Goal: Task Accomplishment & Management: Manage account settings

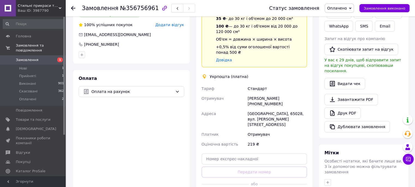
scroll to position [136, 0]
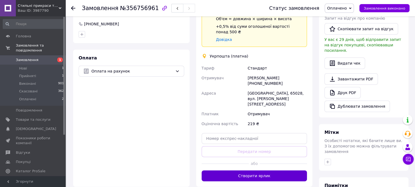
click at [260, 171] on button "Створити ярлик" at bounding box center [255, 176] width 106 height 11
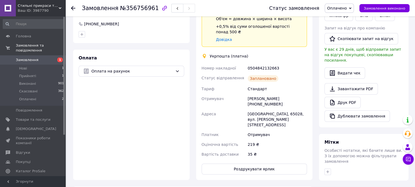
click at [257, 64] on div "0504842132663" at bounding box center [277, 68] width 61 height 10
copy div "0504842132663"
click at [23, 97] on span "Оплачені" at bounding box center [27, 99] width 17 height 5
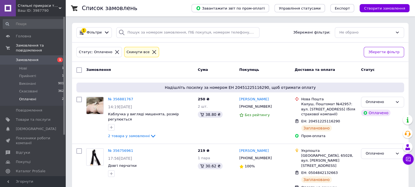
click at [31, 97] on span "Оплачені" at bounding box center [27, 99] width 17 height 5
click at [40, 80] on li "Виконані 901" at bounding box center [33, 84] width 67 height 8
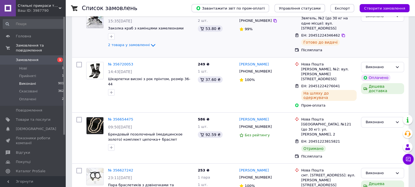
scroll to position [82, 0]
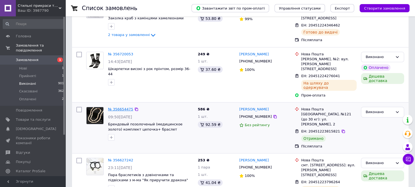
click at [120, 107] on link "№ 356654475" at bounding box center [120, 109] width 25 height 4
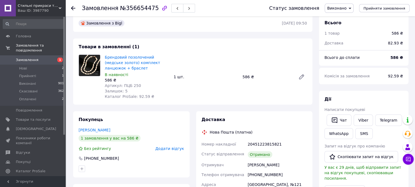
scroll to position [27, 0]
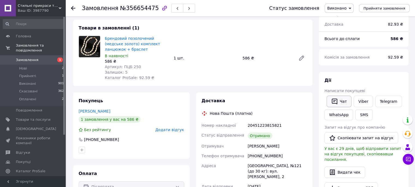
click at [342, 102] on button "Чат" at bounding box center [339, 101] width 25 height 11
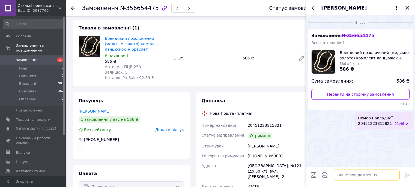
click at [341, 176] on textarea at bounding box center [366, 175] width 67 height 11
type textarea "о"
type textarea "добрий день"
click at [407, 8] on icon "Закрити" at bounding box center [408, 8] width 4 height 4
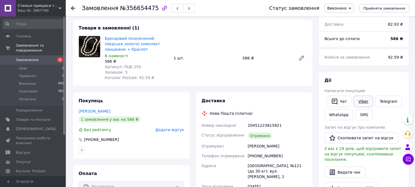
click at [360, 101] on link "Viber" at bounding box center [363, 101] width 19 height 11
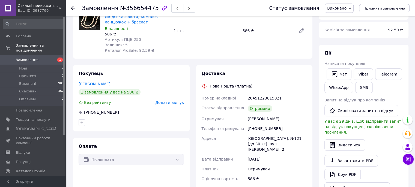
scroll to position [55, 0]
click at [23, 97] on span "Оплачені" at bounding box center [27, 99] width 17 height 5
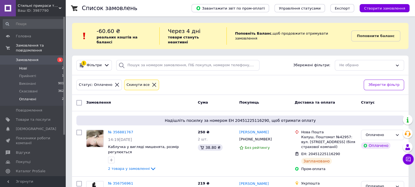
click at [23, 66] on span "Нові" at bounding box center [23, 68] width 8 height 5
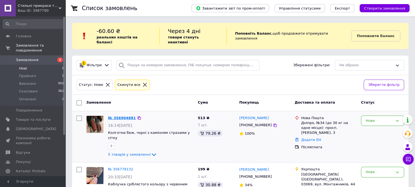
click at [114, 116] on link "№ 356904881" at bounding box center [122, 118] width 28 height 4
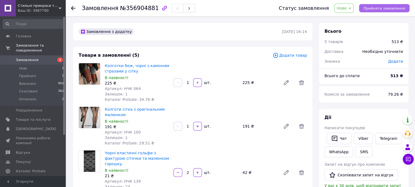
click at [376, 8] on span "Прийняти замовлення" at bounding box center [385, 8] width 42 height 4
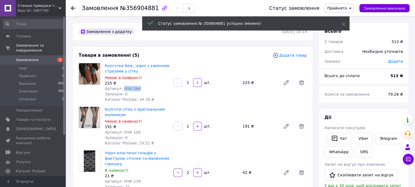
drag, startPoint x: 135, startPoint y: 88, endPoint x: 121, endPoint y: 87, distance: 14.8
click at [121, 87] on div "Артикул: НЧК 064" at bounding box center [137, 88] width 64 height 5
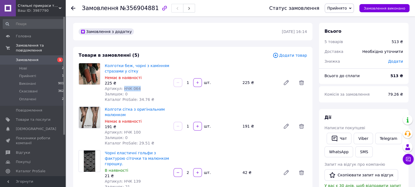
copy span "НЧК 064"
click at [32, 117] on span "Товари та послуги" at bounding box center [33, 119] width 35 height 5
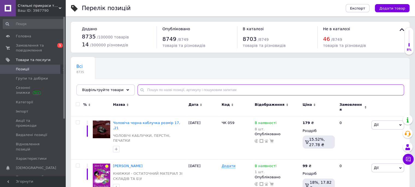
click at [147, 92] on input "text" at bounding box center [271, 90] width 267 height 11
paste input "НЧК 064"
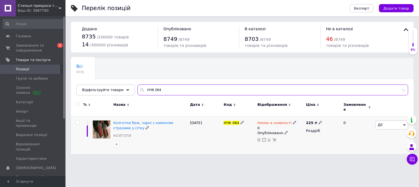
type input "НЧК 064"
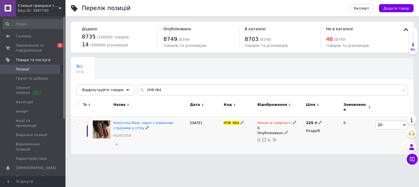
click at [293, 121] on icon at bounding box center [294, 122] width 3 height 3
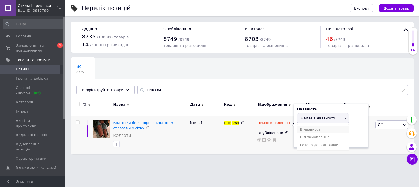
click at [305, 126] on li "В наявності" at bounding box center [323, 130] width 52 height 8
click at [305, 136] on input "0" at bounding box center [317, 139] width 41 height 11
type input "2"
click at [217, 137] on div "[DATE]" at bounding box center [206, 136] width 34 height 38
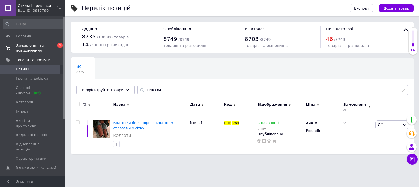
click at [35, 51] on span "Замовлення та повідомлення" at bounding box center [33, 48] width 35 height 10
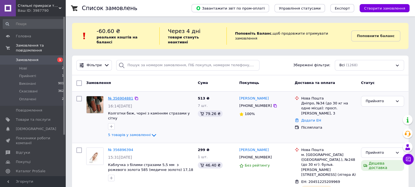
click at [117, 96] on link "№ 356904881" at bounding box center [120, 98] width 25 height 4
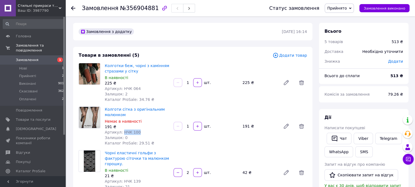
drag, startPoint x: 138, startPoint y: 131, endPoint x: 121, endPoint y: 132, distance: 16.4
click at [121, 132] on div "Артикул: НЧК 100" at bounding box center [137, 132] width 64 height 5
copy span "НЧК 100"
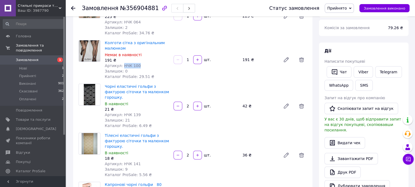
scroll to position [82, 0]
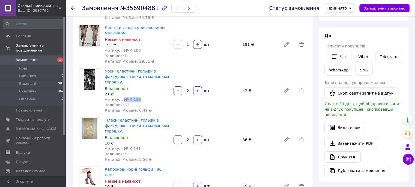
drag, startPoint x: 141, startPoint y: 95, endPoint x: 121, endPoint y: 93, distance: 19.7
click at [121, 97] on div "Артикул: НЧК 139" at bounding box center [137, 99] width 64 height 5
copy span "НЧК 139"
drag, startPoint x: 139, startPoint y: 136, endPoint x: 121, endPoint y: 137, distance: 18.0
click at [121, 146] on div "Артикул: НЧК 141" at bounding box center [137, 148] width 64 height 5
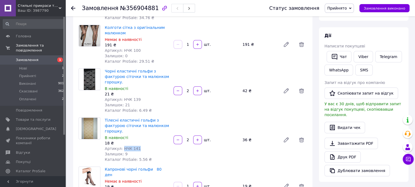
copy span "НЧК 141"
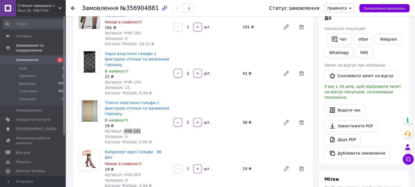
scroll to position [109, 0]
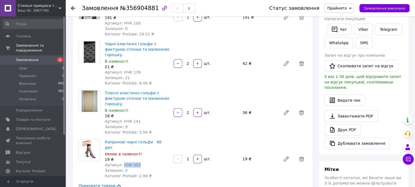
drag, startPoint x: 138, startPoint y: 149, endPoint x: 121, endPoint y: 149, distance: 17.2
click at [121, 162] on div "Артикул: НЧК 003" at bounding box center [137, 164] width 64 height 5
copy span "НЧК 003"
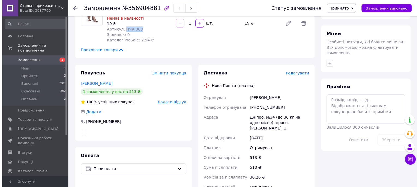
scroll to position [246, 0]
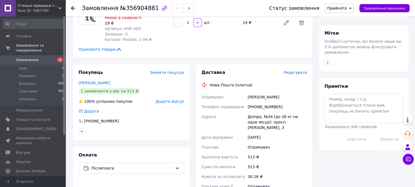
click at [296, 70] on span "Редагувати" at bounding box center [295, 72] width 23 height 4
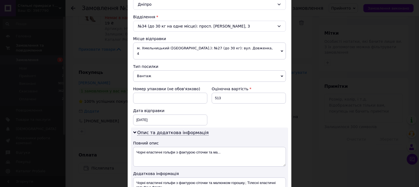
scroll to position [289, 0]
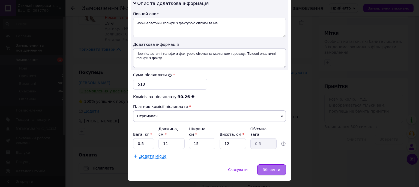
click at [278, 168] on span "Зберегти" at bounding box center [271, 170] width 17 height 4
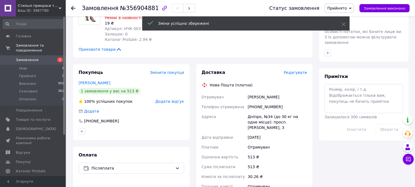
click at [300, 70] on span "Редагувати" at bounding box center [295, 72] width 23 height 4
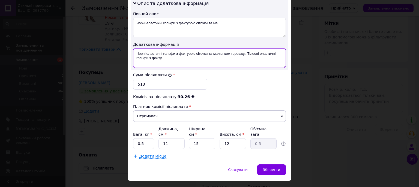
drag, startPoint x: 170, startPoint y: 54, endPoint x: 131, endPoint y: 43, distance: 40.7
click at [131, 43] on div "Опис та додаткова інформація Повний опис Чорні еластичні гольфи з фактурою сіто…" at bounding box center [209, 34] width 157 height 72
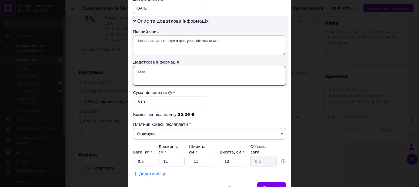
scroll to position [261, 0]
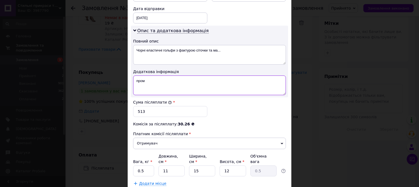
type textarea "пром"
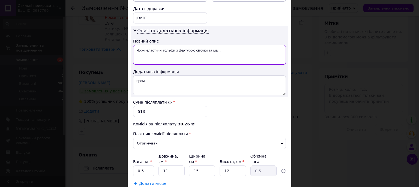
drag, startPoint x: 226, startPoint y: 43, endPoint x: 135, endPoint y: 42, distance: 91.2
click at [135, 45] on textarea "Чорні еластичні гольфи з фактурою сіточки та ма..." at bounding box center [209, 55] width 153 height 20
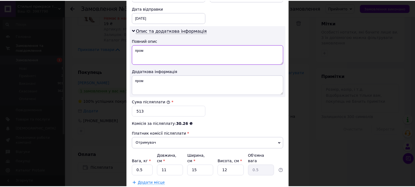
scroll to position [289, 0]
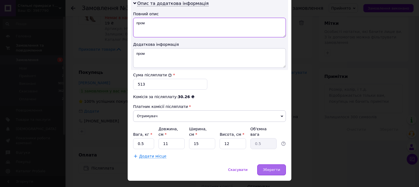
type textarea "пром"
click at [268, 168] on span "Зберегти" at bounding box center [271, 170] width 17 height 4
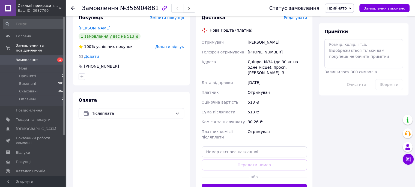
scroll to position [355, 0]
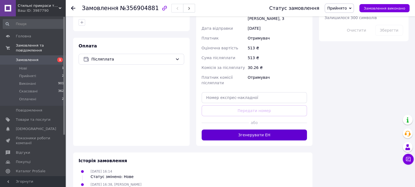
click at [245, 130] on button "Згенерувати ЕН" at bounding box center [255, 135] width 106 height 11
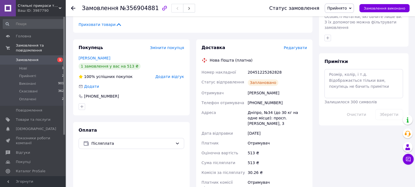
scroll to position [272, 0]
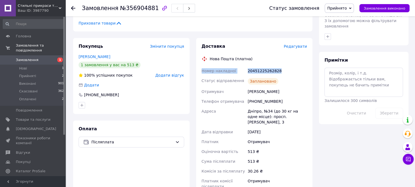
drag, startPoint x: 283, startPoint y: 54, endPoint x: 200, endPoint y: 53, distance: 82.7
click at [201, 66] on div "Номер накладної 20451225262828 Статус відправлення Заплановано Отримувач [PERSO…" at bounding box center [255, 133] width 108 height 135
copy div "Номер накладної 20451225262828"
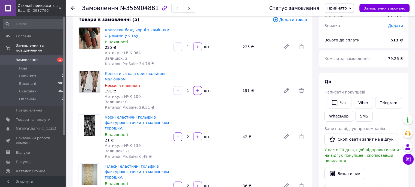
scroll to position [26, 0]
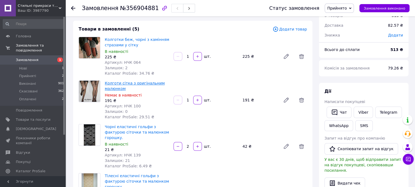
click at [120, 90] on link "Колготи сітка з оригінальним малюнком" at bounding box center [135, 86] width 60 height 10
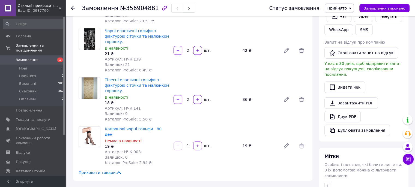
scroll to position [135, 0]
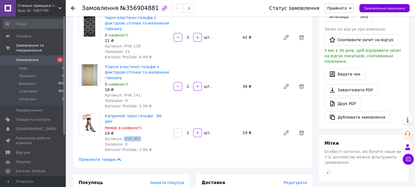
drag, startPoint x: 135, startPoint y: 121, endPoint x: 121, endPoint y: 122, distance: 14.2
click at [121, 136] on div "Артикул: НЧК 003" at bounding box center [137, 138] width 64 height 5
copy span "НЧК 003"
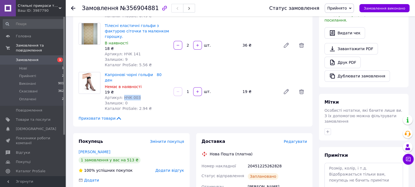
scroll to position [190, 0]
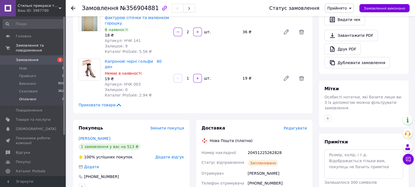
click at [36, 96] on li "Оплачені 2" at bounding box center [33, 101] width 67 height 10
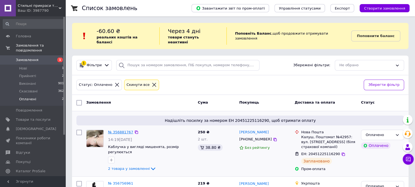
click at [117, 130] on link "№ 356881767" at bounding box center [120, 132] width 25 height 4
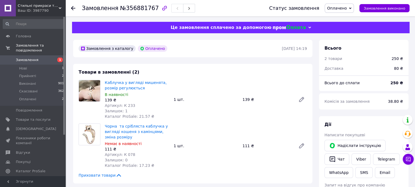
scroll to position [55, 0]
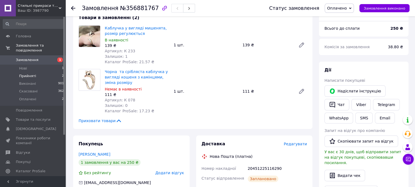
click at [29, 74] on span "Прийняті" at bounding box center [27, 76] width 17 height 5
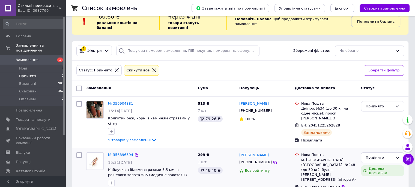
scroll to position [22, 0]
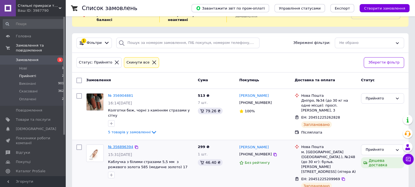
click at [118, 145] on link "№ 356896394" at bounding box center [120, 147] width 25 height 4
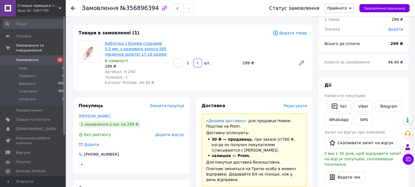
click at [123, 56] on link "Каблучка з білими стразами 5,5 мм з рожевого золота 585 (медичне золото) 17,18 …" at bounding box center [136, 48] width 62 height 15
